Goal: Task Accomplishment & Management: Manage account settings

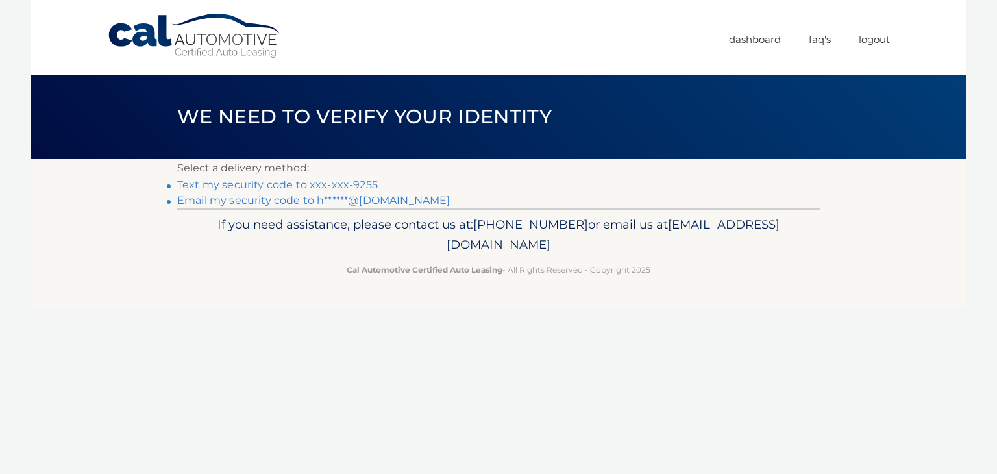
click at [348, 180] on link "Text my security code to xxx-xxx-9255" at bounding box center [277, 185] width 201 height 12
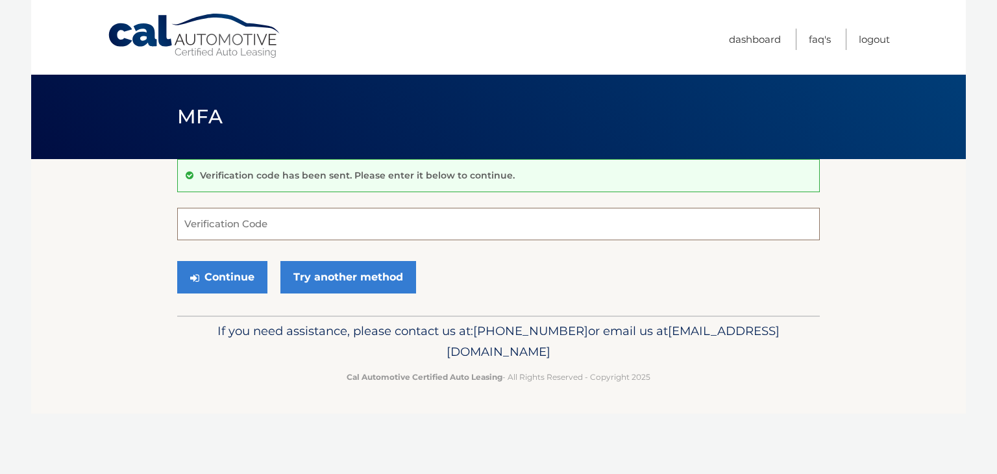
click at [318, 216] on input "Verification Code" at bounding box center [498, 224] width 643 height 32
type input "173473"
click at [224, 279] on button "Continue" at bounding box center [222, 277] width 90 height 32
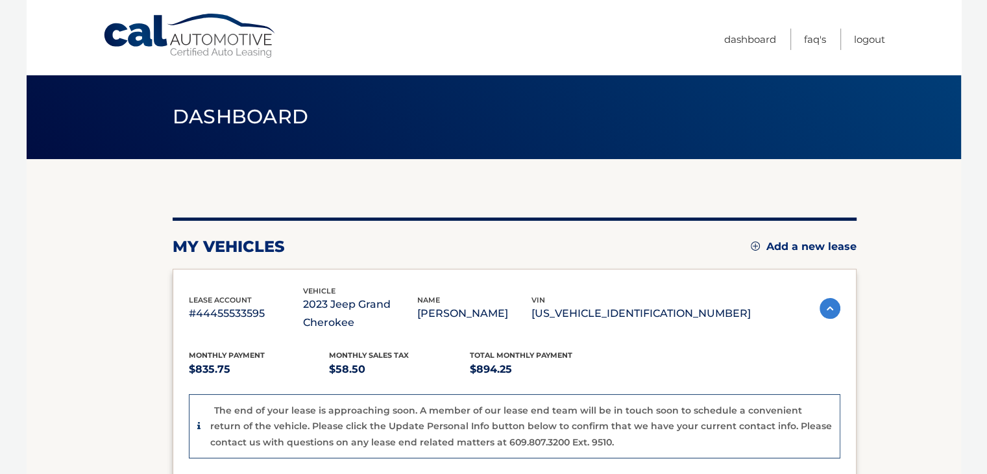
click at [949, 369] on section "my vehicles Add a new lease lease account #44455533595 vehicle 2023 Jeep Grand …" at bounding box center [494, 473] width 935 height 628
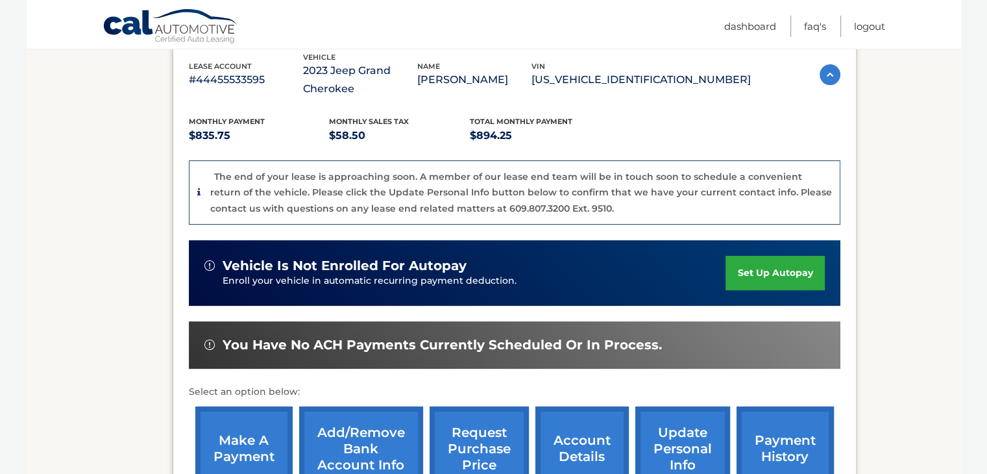
scroll to position [286, 0]
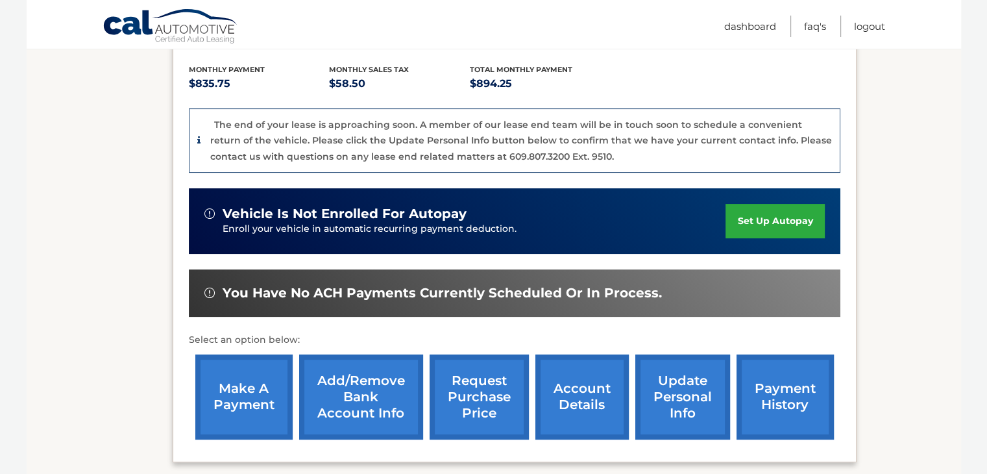
click at [573, 402] on link "account details" at bounding box center [582, 396] width 93 height 85
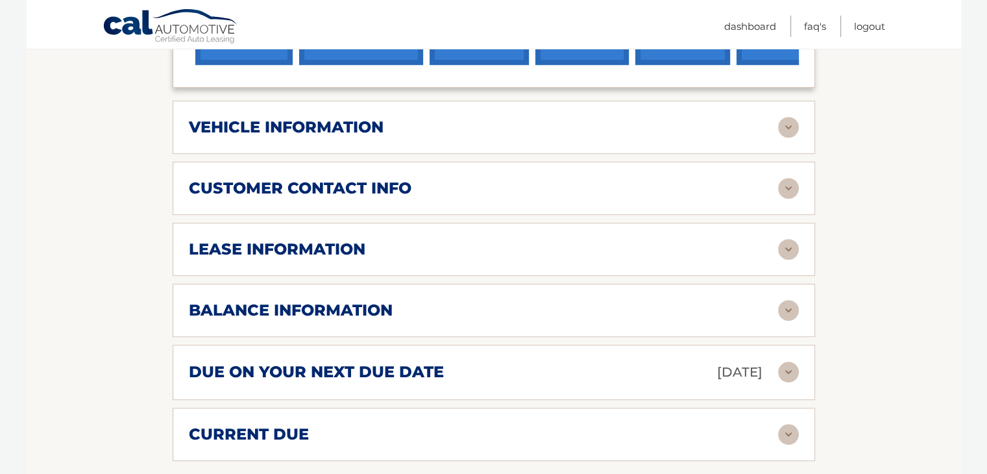
scroll to position [623, 0]
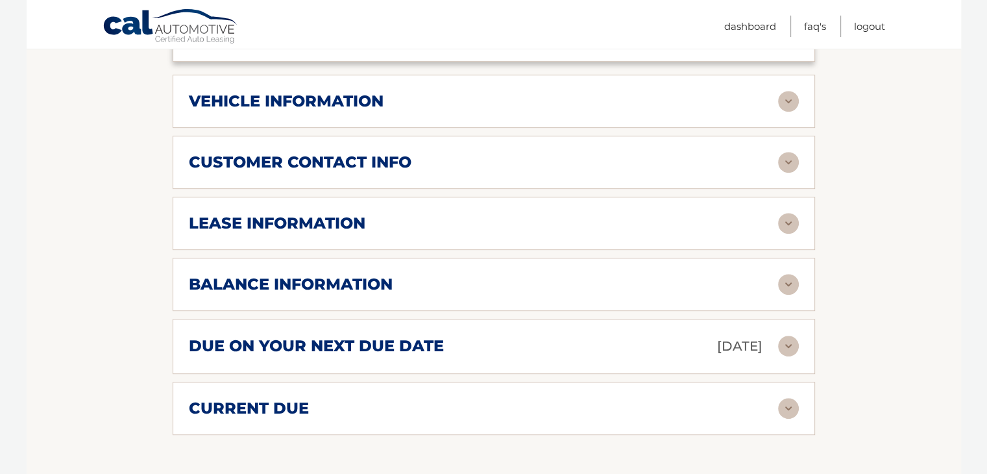
click at [790, 280] on img at bounding box center [788, 284] width 21 height 21
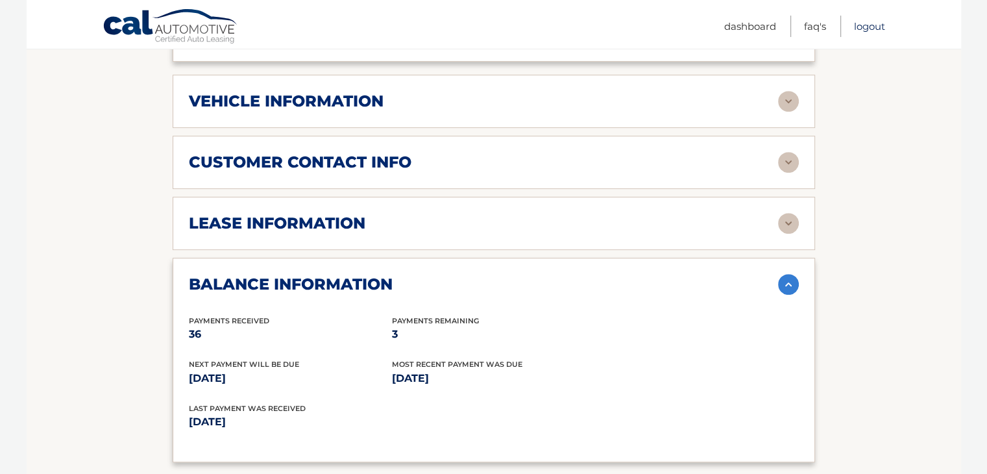
click at [867, 29] on link "Logout" at bounding box center [869, 26] width 31 height 21
